Goal: Check status: Check status

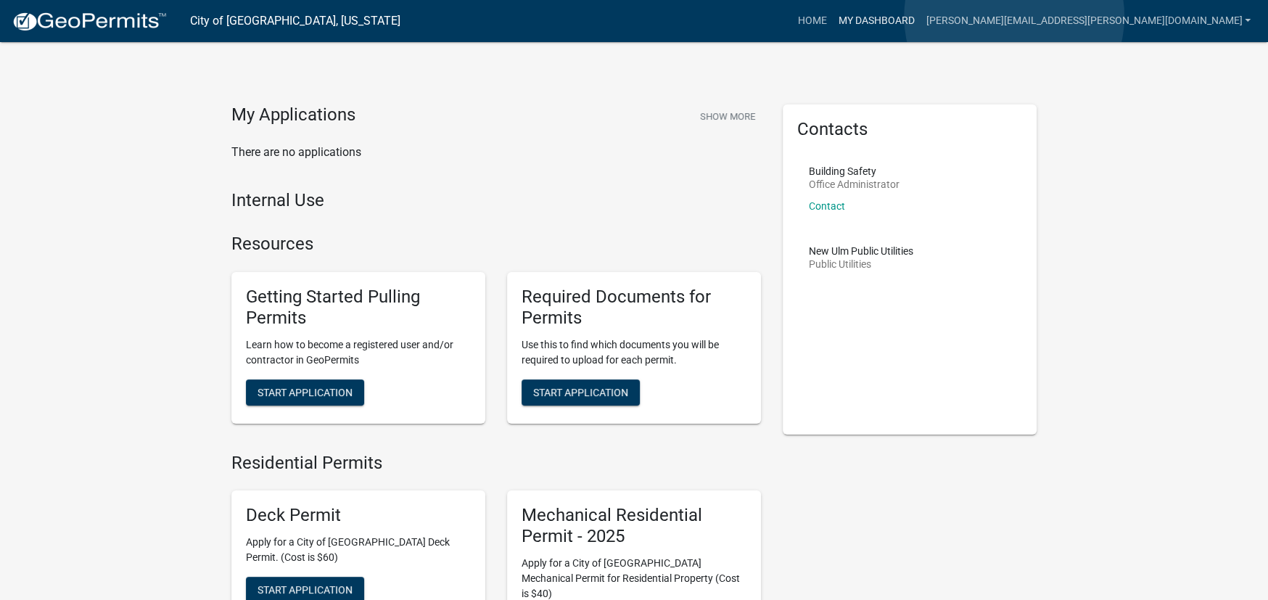
click at [920, 17] on link "My Dashboard" at bounding box center [876, 21] width 88 height 28
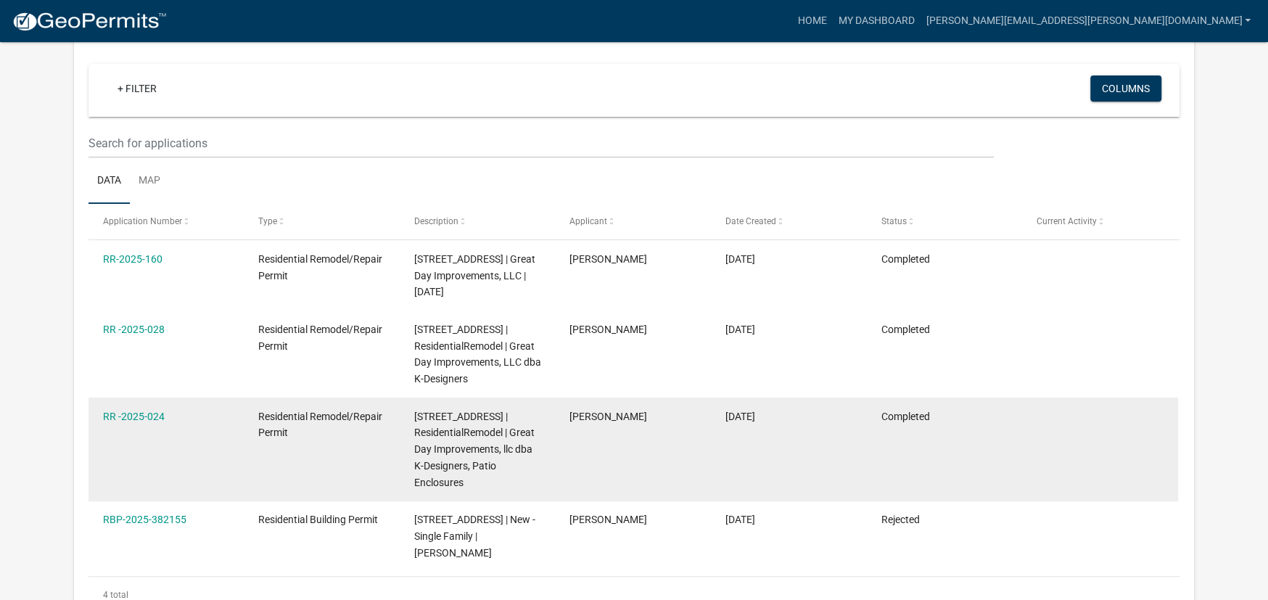
scroll to position [120, 0]
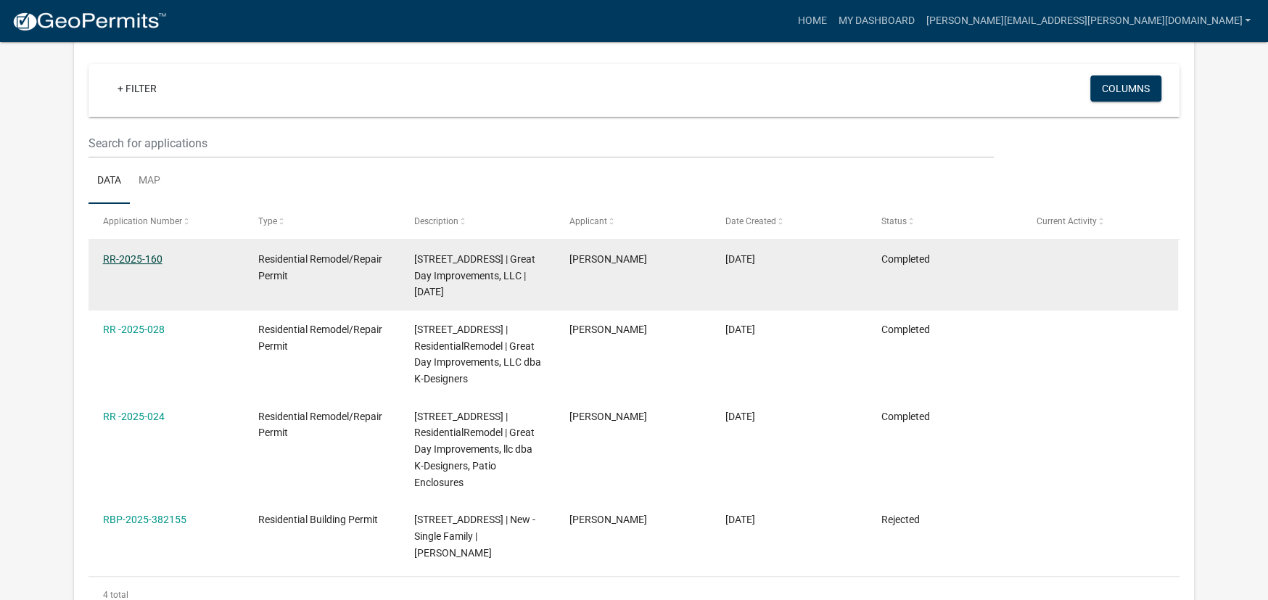
click at [133, 260] on link "RR-2025-160" at bounding box center [132, 259] width 59 height 12
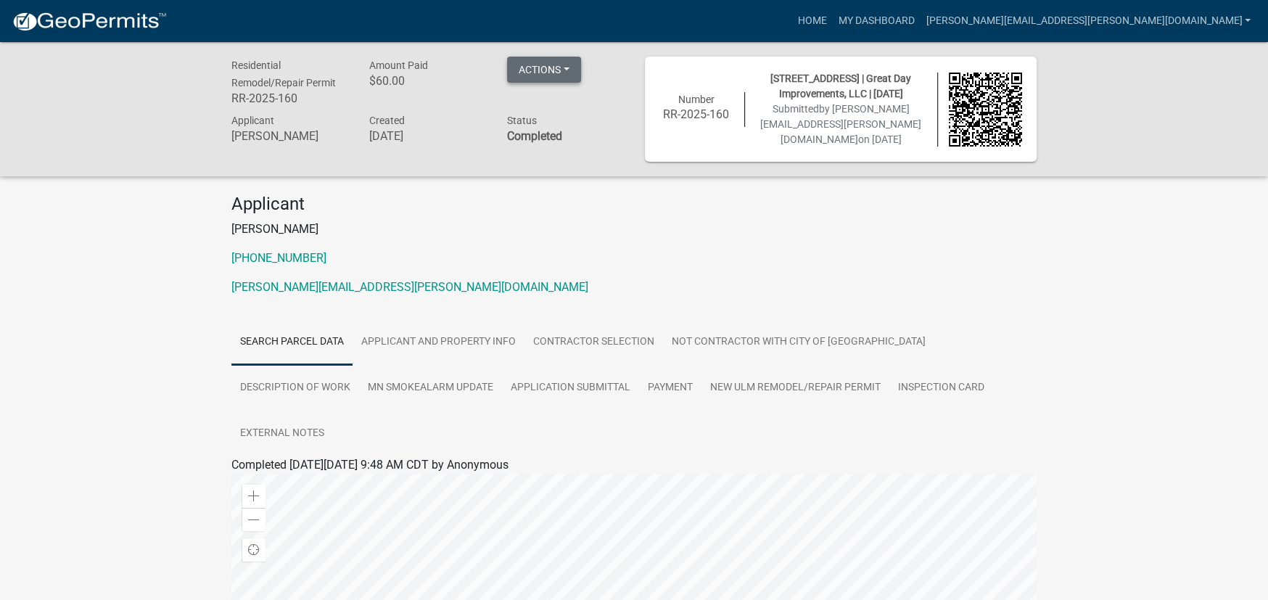
click at [547, 69] on button "Actions" at bounding box center [544, 70] width 74 height 26
click at [551, 105] on link "View receipt" at bounding box center [565, 107] width 116 height 35
click at [561, 65] on button "Actions" at bounding box center [544, 70] width 74 height 26
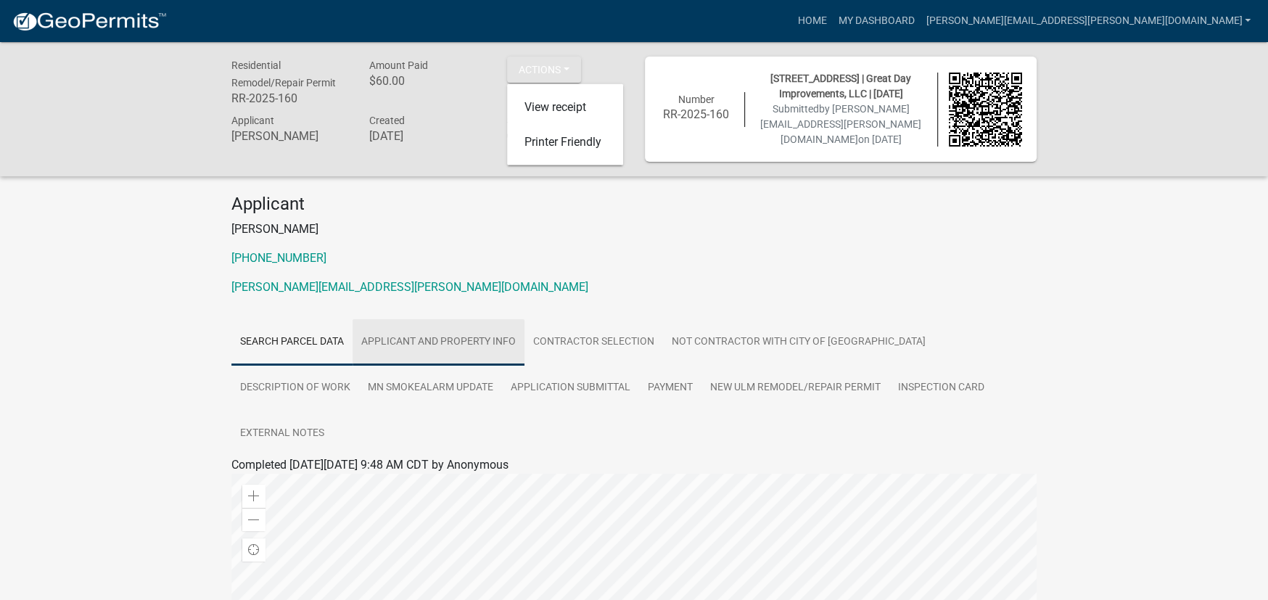
click at [433, 339] on link "Applicant and Property Info" at bounding box center [439, 342] width 172 height 46
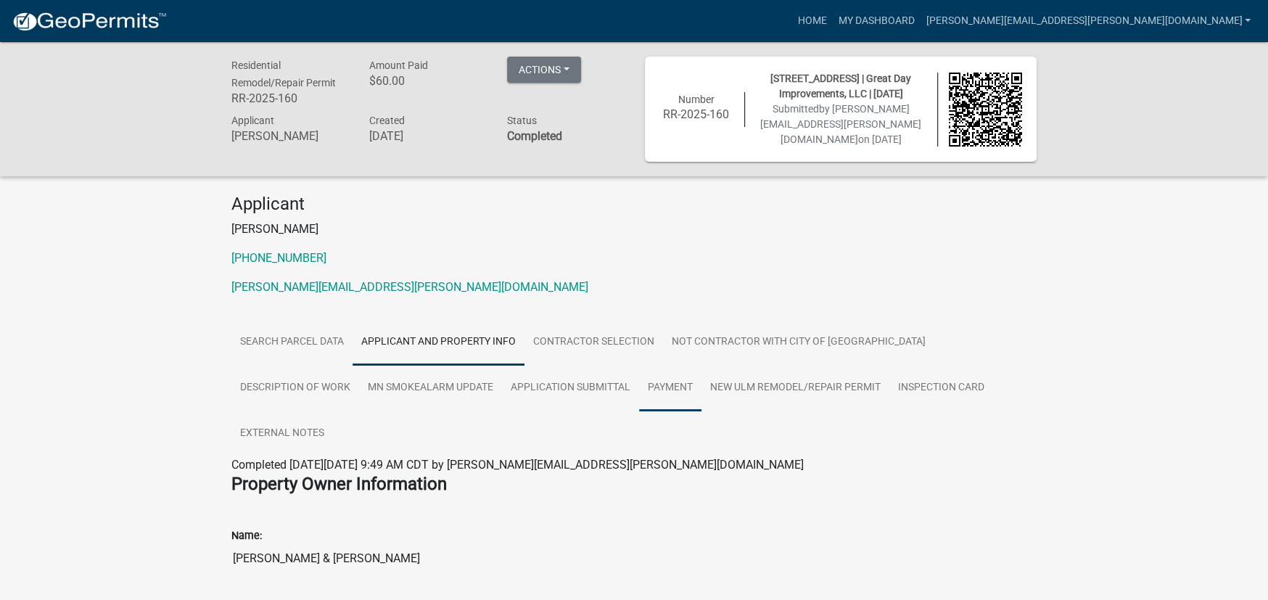
click at [639, 385] on link "Payment" at bounding box center [670, 388] width 62 height 46
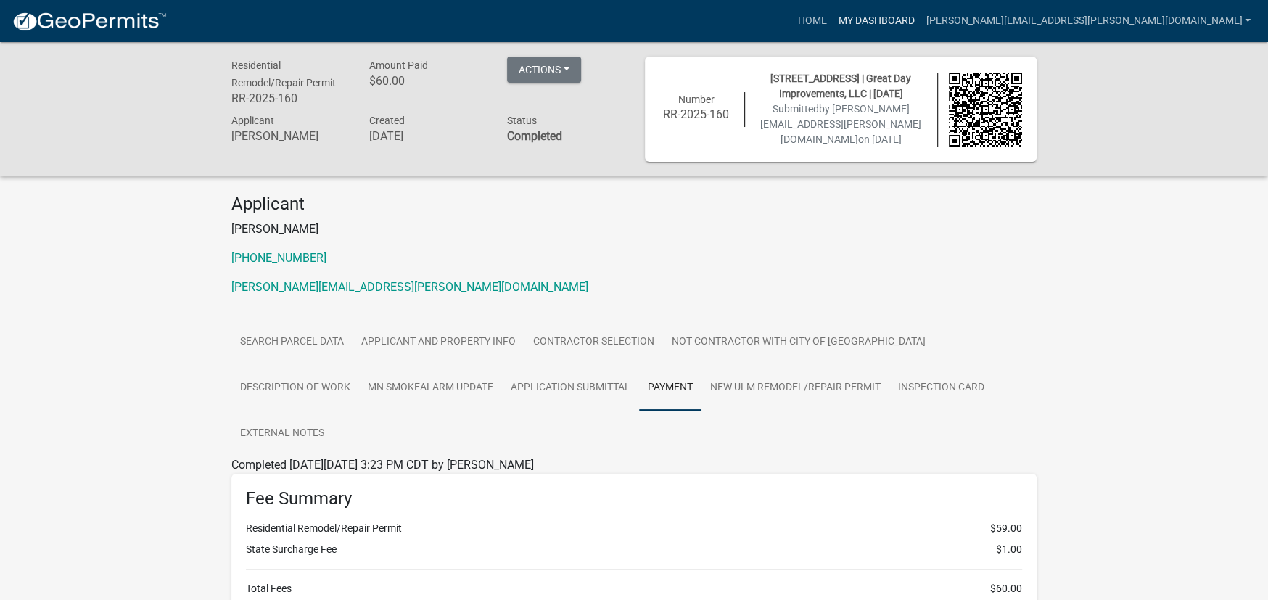
click at [920, 25] on link "My Dashboard" at bounding box center [876, 21] width 88 height 28
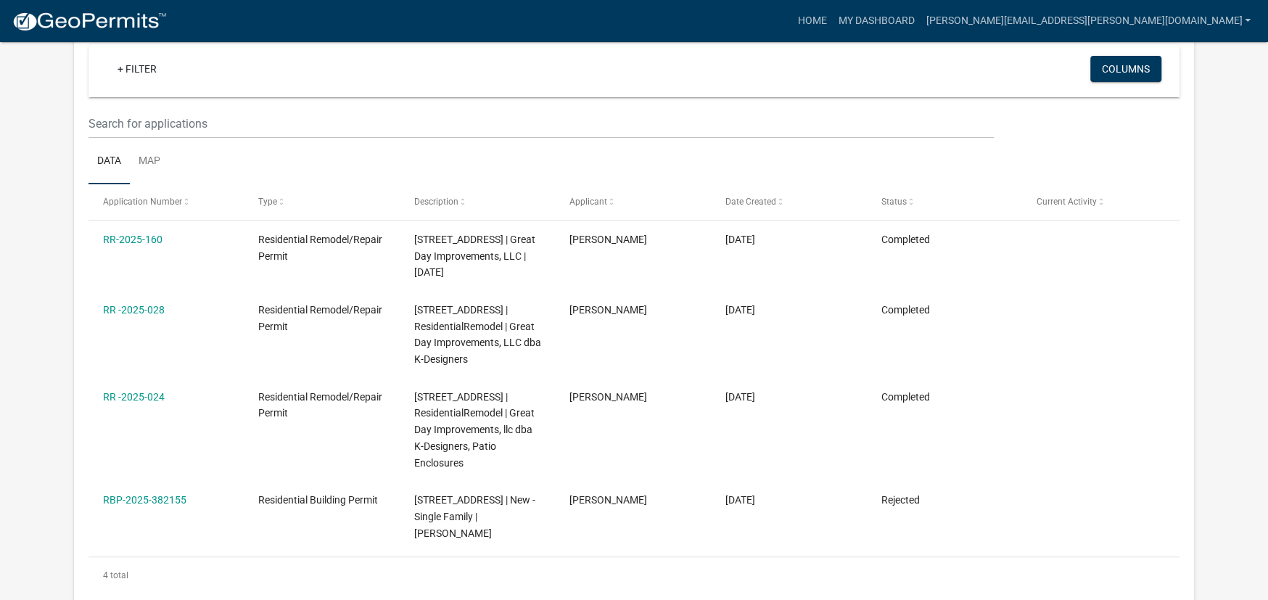
scroll to position [45, 0]
